Goal: Information Seeking & Learning: Learn about a topic

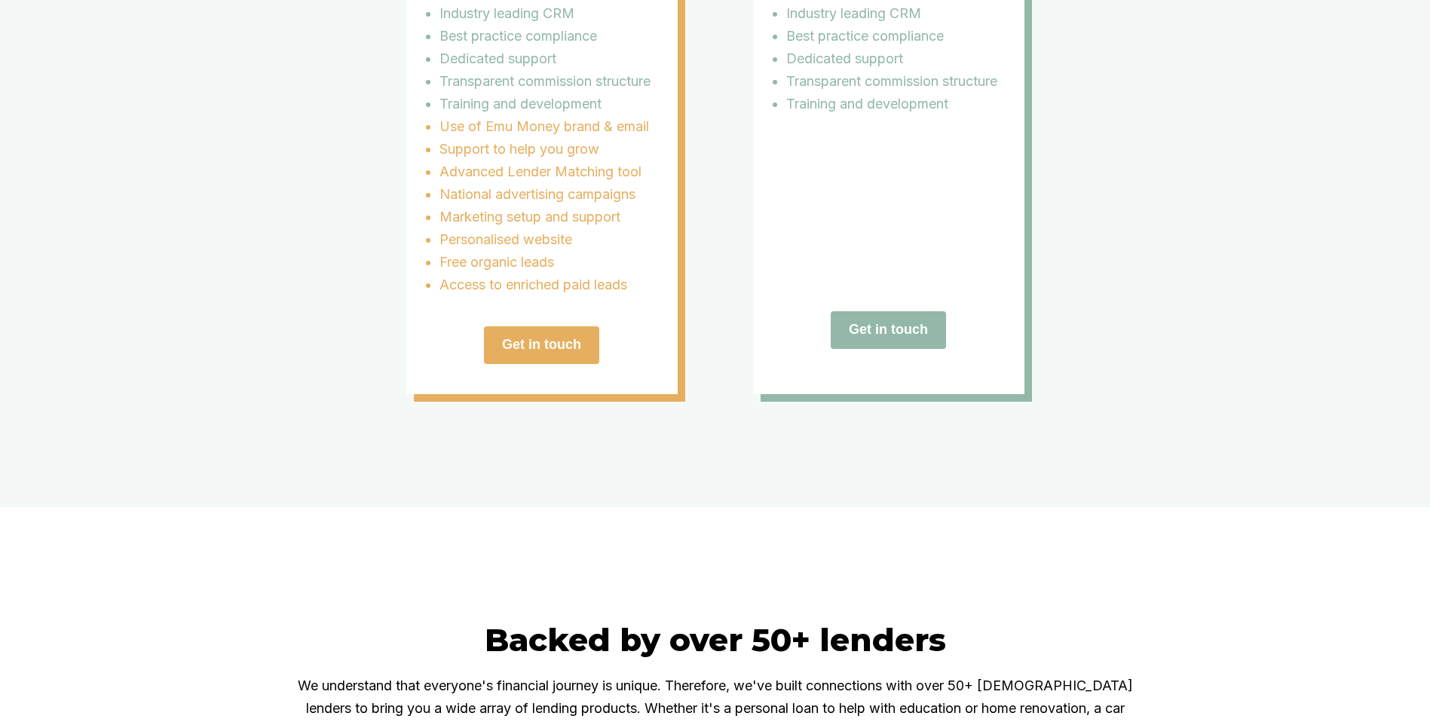
scroll to position [2936, 0]
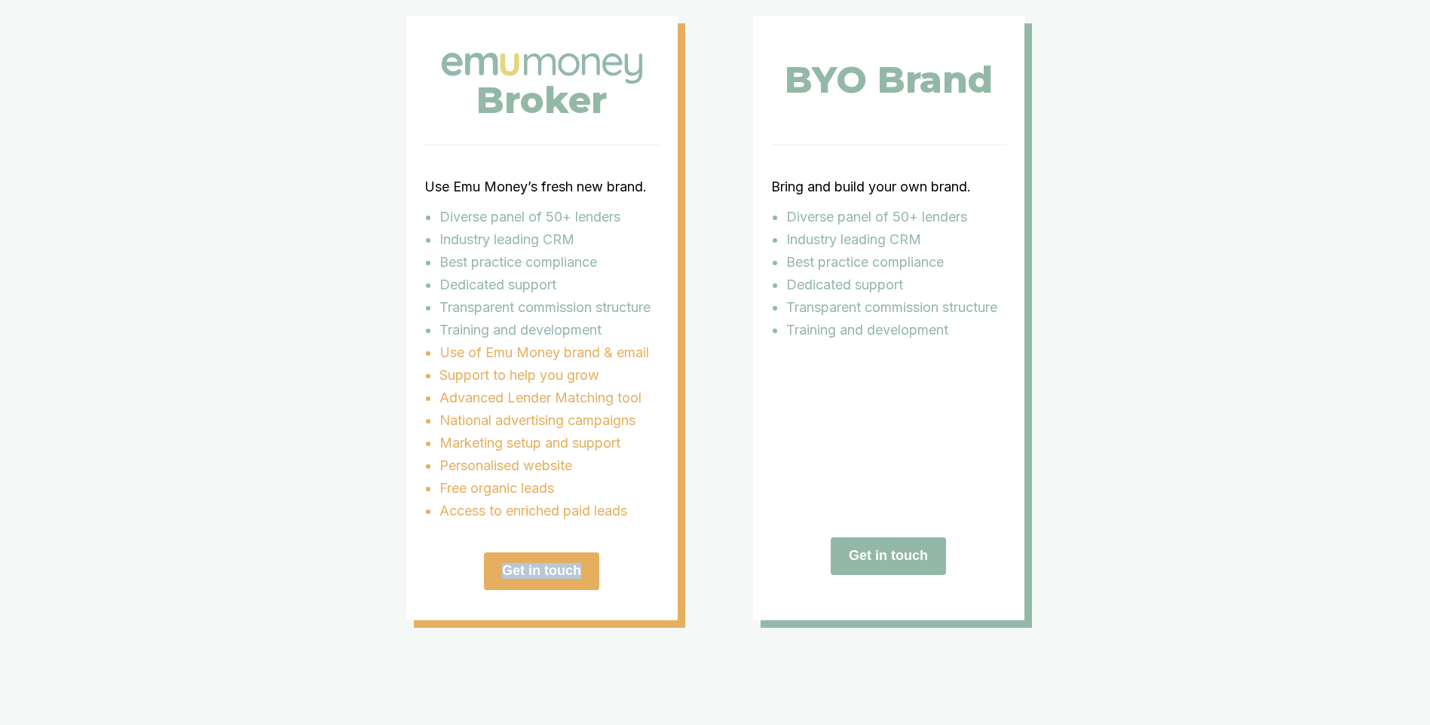
drag, startPoint x: 660, startPoint y: 548, endPoint x: 706, endPoint y: 654, distance: 115.8
click at [706, 654] on div "Two ways to grow with us With Emu Money, you have choices that cater to your un…" at bounding box center [715, 219] width 1430 height 1028
click at [711, 654] on div "Two ways to grow with us With Emu Money, you have choices that cater to your un…" at bounding box center [715, 219] width 1430 height 1028
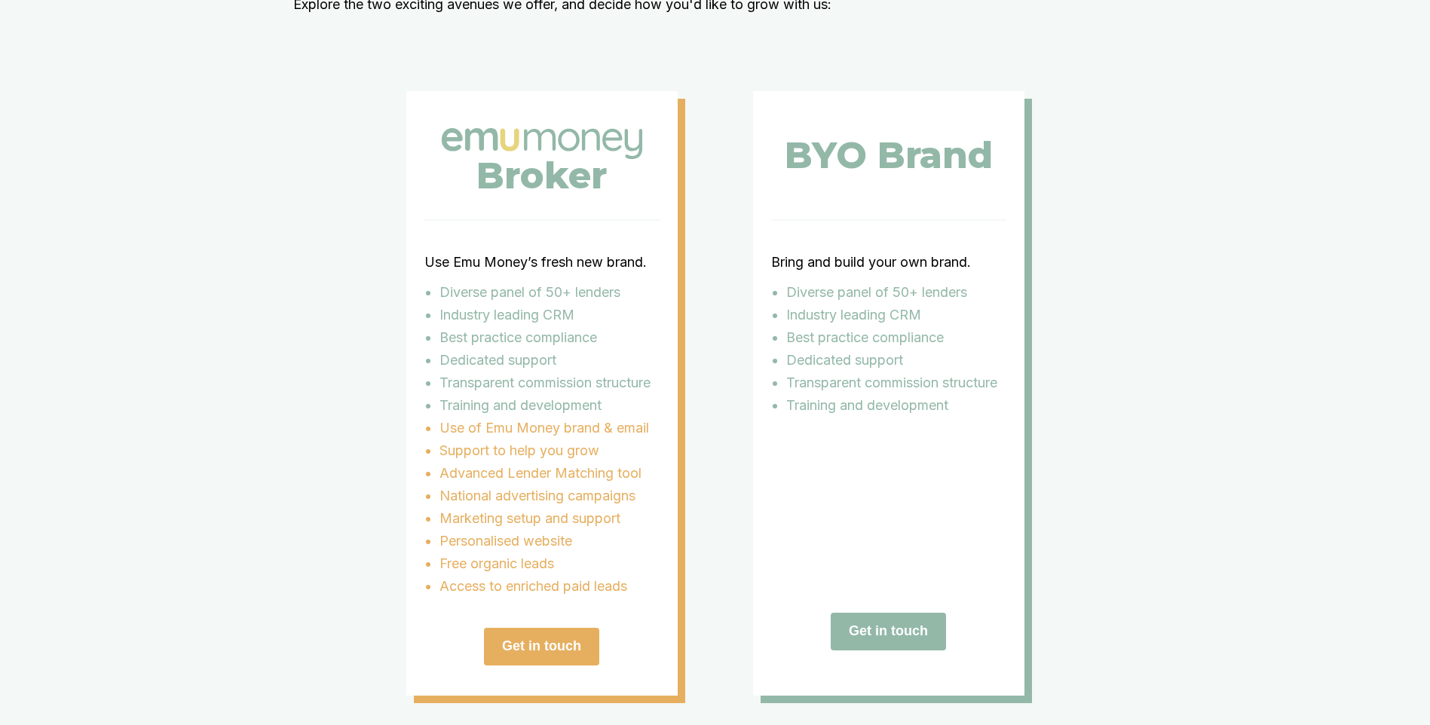
scroll to position [2785, 0]
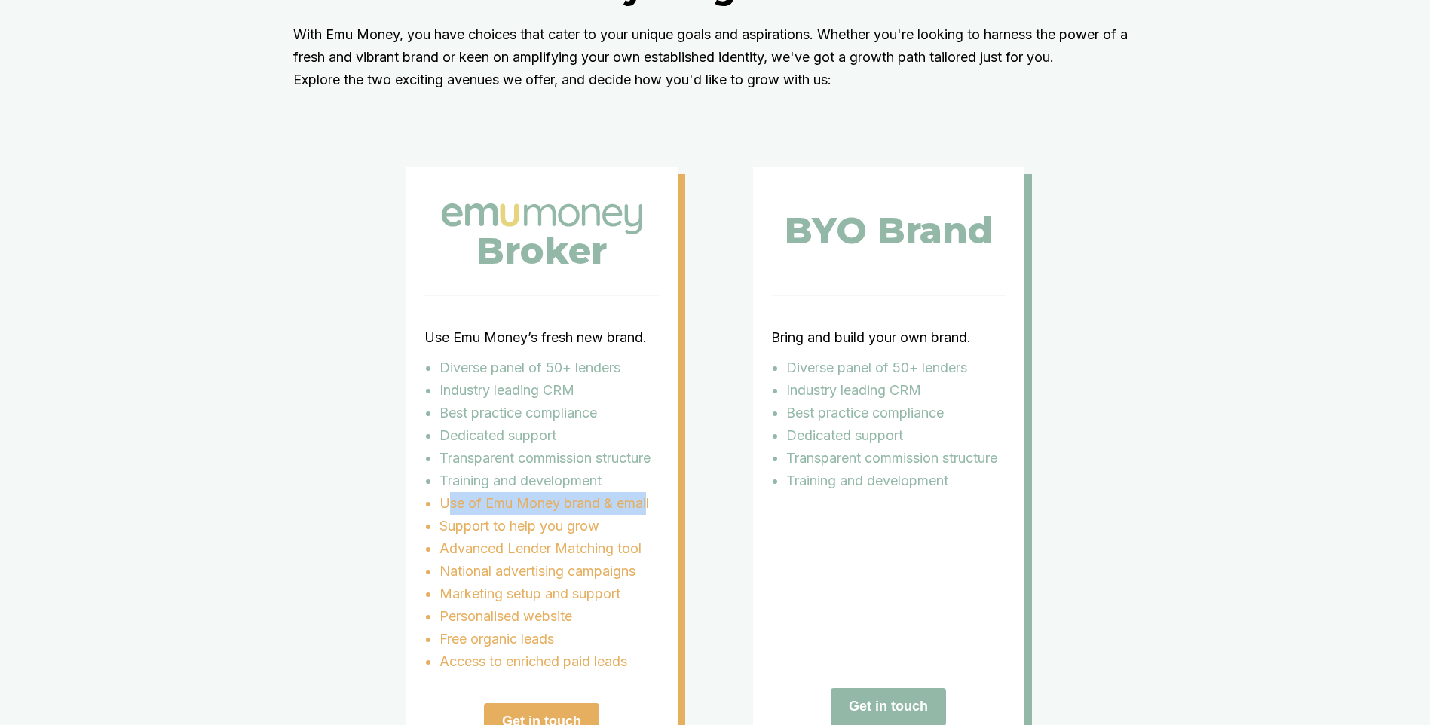
drag, startPoint x: 452, startPoint y: 528, endPoint x: 655, endPoint y: 524, distance: 203.6
click at [655, 515] on p "Use of Emu Money brand & email" at bounding box center [550, 503] width 220 height 23
drag, startPoint x: 454, startPoint y: 547, endPoint x: 603, endPoint y: 551, distance: 149.3
click at [603, 538] on p "Support to help you grow" at bounding box center [550, 526] width 220 height 23
drag, startPoint x: 461, startPoint y: 574, endPoint x: 657, endPoint y: 574, distance: 196.0
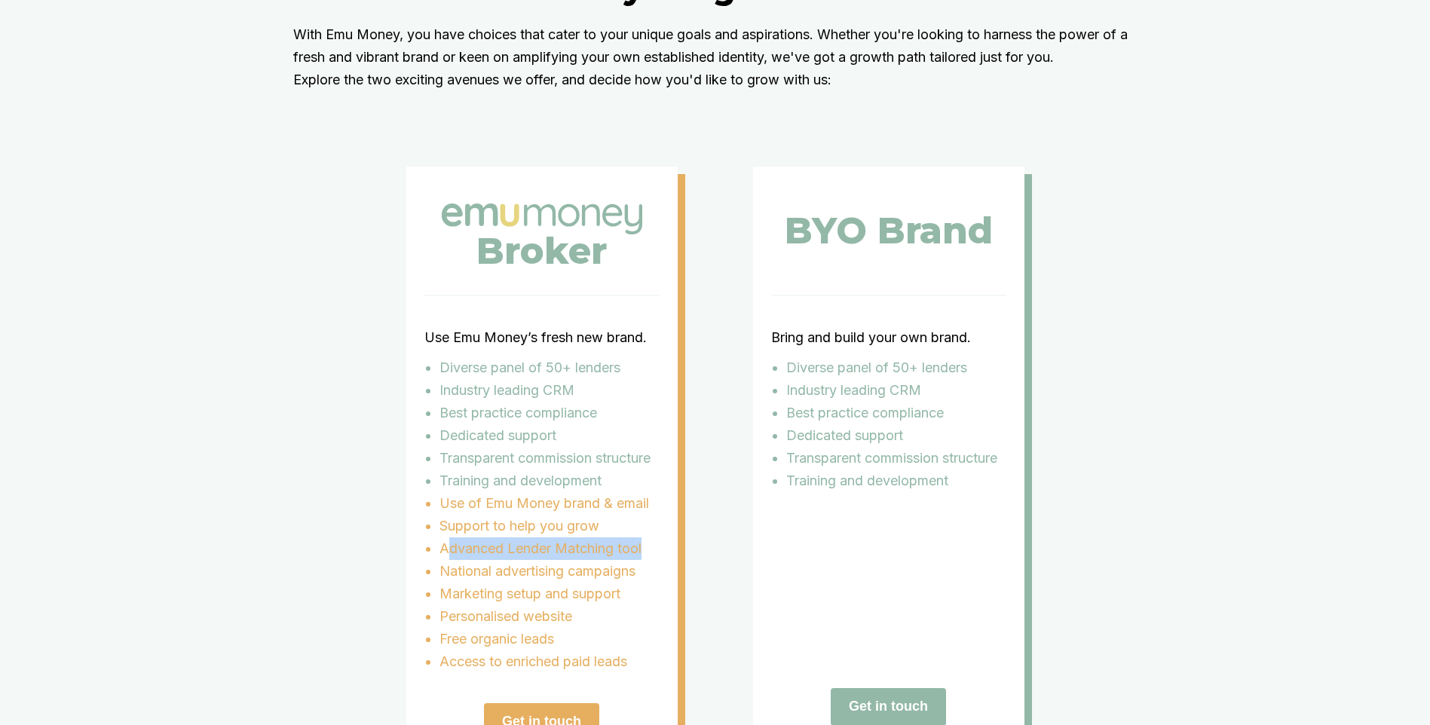
click at [657, 560] on p "Advanced Lender Matching tool" at bounding box center [550, 549] width 220 height 23
drag, startPoint x: 440, startPoint y: 599, endPoint x: 646, endPoint y: 591, distance: 205.9
click at [646, 591] on ul "Use of Emu Money brand & email Support to help you grow Advanced Lender Matchin…" at bounding box center [541, 582] width 235 height 181
drag, startPoint x: 486, startPoint y: 609, endPoint x: 571, endPoint y: 610, distance: 84.4
click at [571, 605] on p "Marketing setup and support" at bounding box center [550, 594] width 220 height 23
